Goal: Transaction & Acquisition: Download file/media

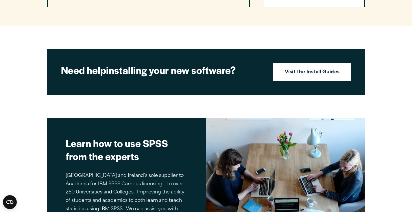
scroll to position [613, 0]
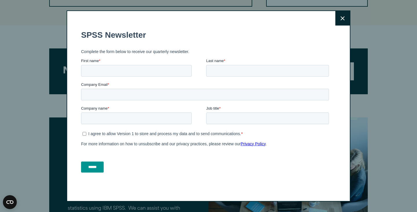
click at [340, 20] on icon at bounding box center [342, 18] width 4 height 4
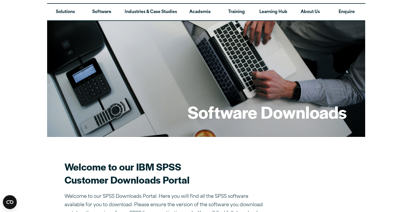
scroll to position [11, 0]
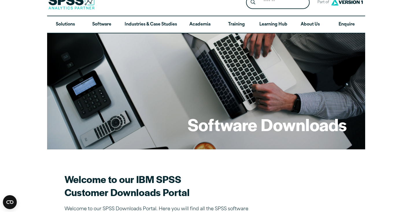
click at [265, 127] on h1 "Software Downloads" at bounding box center [267, 124] width 159 height 23
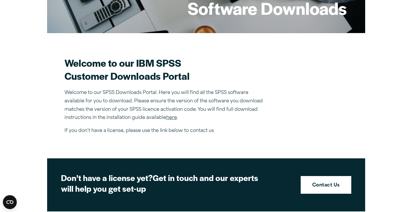
scroll to position [127, 0]
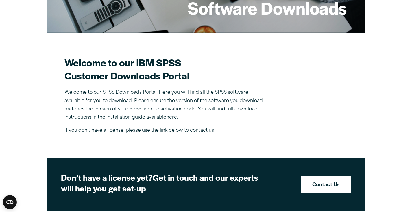
click at [175, 120] on link "here" at bounding box center [171, 117] width 11 height 5
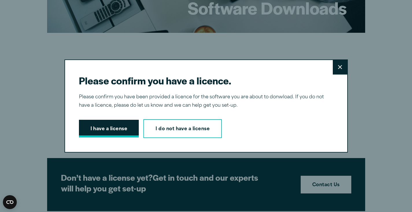
click at [118, 127] on button "I have a license" at bounding box center [109, 129] width 60 height 18
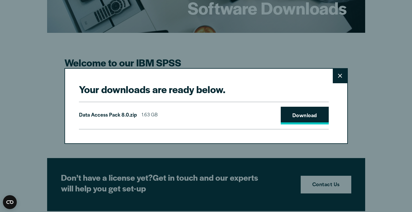
click at [309, 116] on link "Download" at bounding box center [305, 116] width 48 height 18
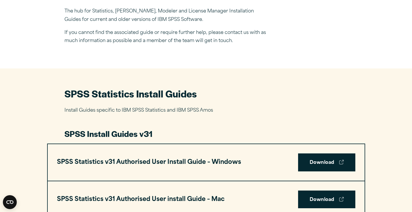
scroll to position [190, 0]
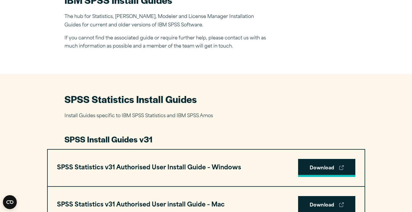
click at [327, 167] on link "Download" at bounding box center [326, 168] width 57 height 18
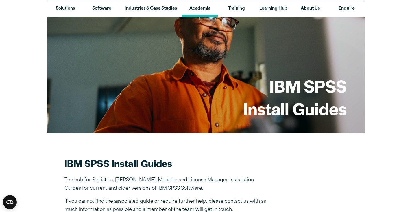
scroll to position [27, 0]
